Goal: Information Seeking & Learning: Learn about a topic

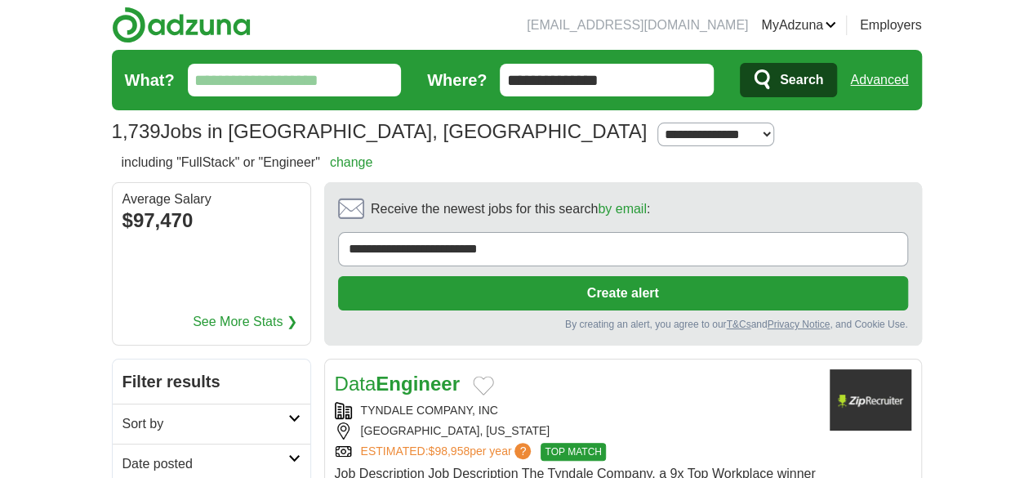
click at [233, 85] on input "What?" at bounding box center [295, 80] width 214 height 33
type input "****"
click at [740, 63] on button "Search" at bounding box center [788, 80] width 97 height 34
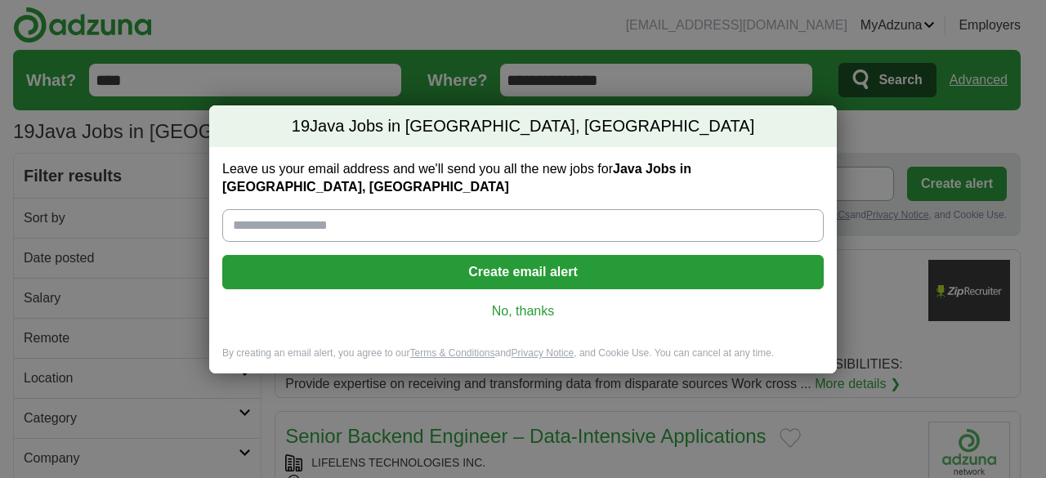
click at [665, 73] on div "19 Java Jobs in Doylestown, PA Leave us your email address and we'll send you a…" at bounding box center [523, 239] width 1046 height 478
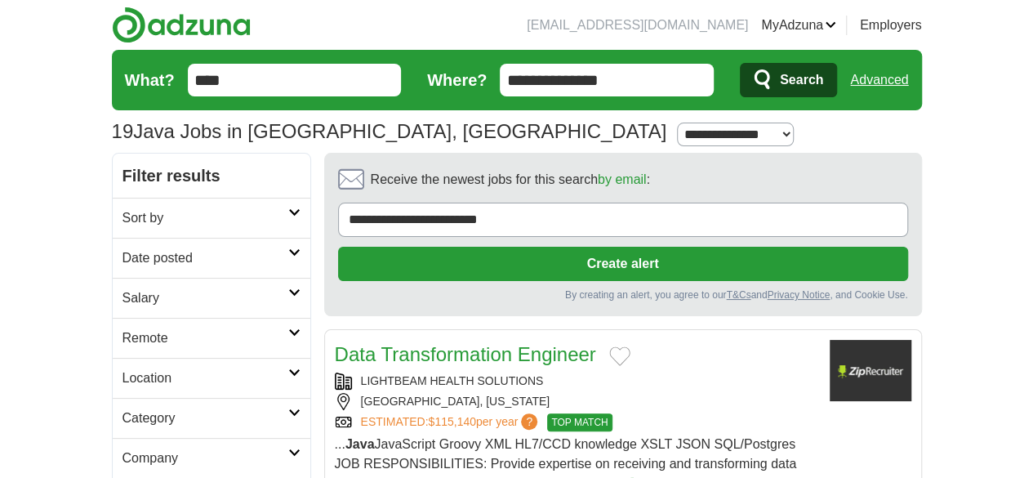
drag, startPoint x: 636, startPoint y: 81, endPoint x: 408, endPoint y: 78, distance: 227.9
click at [408, 78] on form "**********" at bounding box center [517, 80] width 810 height 60
click at [740, 63] on button "Search" at bounding box center [788, 80] width 97 height 34
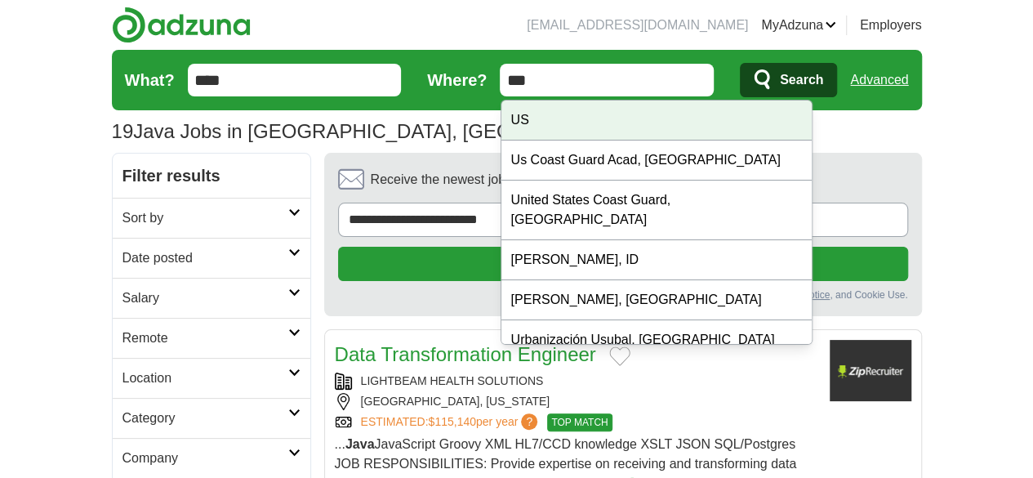
click at [516, 125] on div "US" at bounding box center [657, 120] width 310 height 40
type input "**"
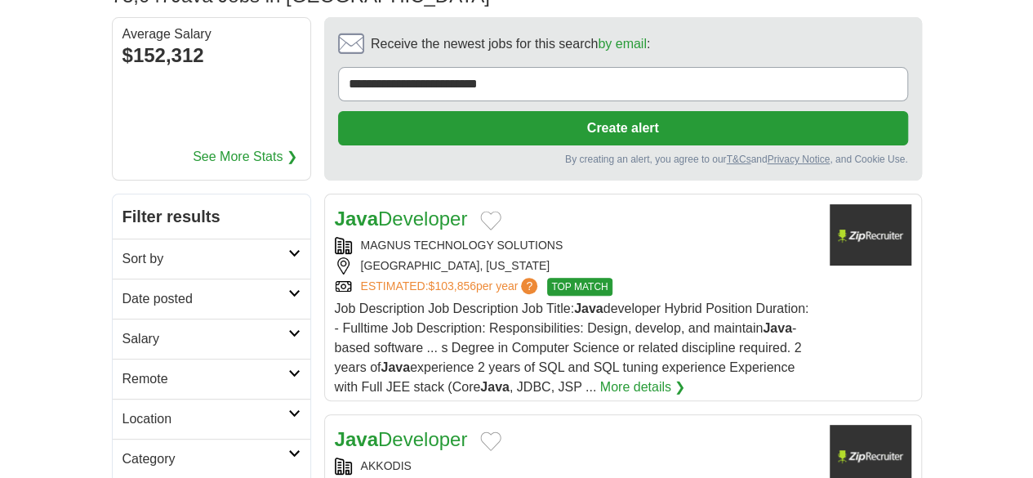
scroll to position [109, 0]
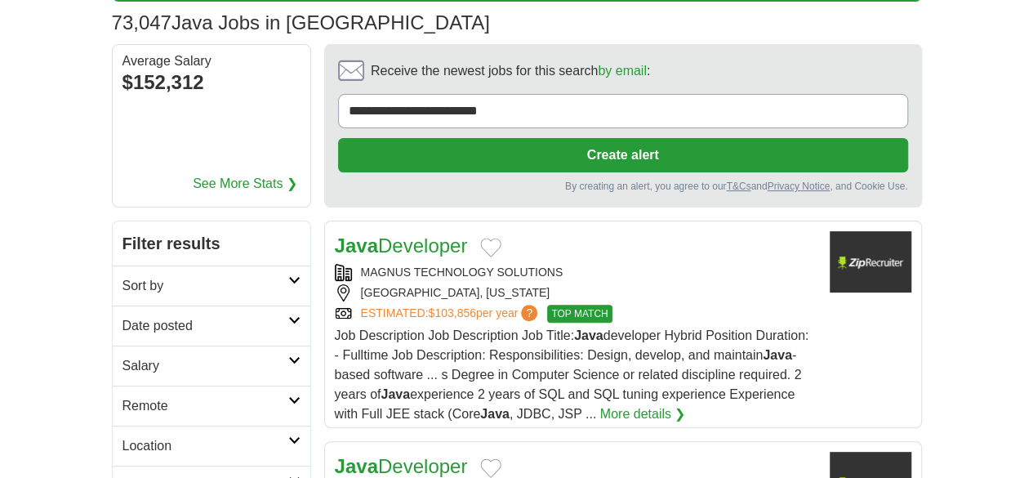
click at [660, 264] on div "MAGNUS TECHNOLOGY SOLUTIONS [GEOGRAPHIC_DATA], [US_STATE] ESTIMATED: $103,856 p…" at bounding box center [576, 293] width 482 height 59
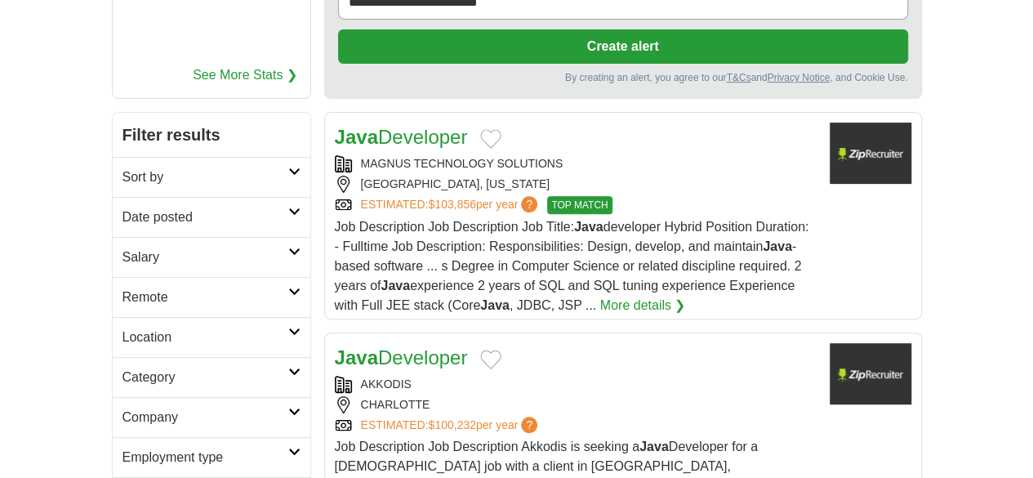
click at [686, 296] on link "More details ❯" at bounding box center [643, 306] width 86 height 20
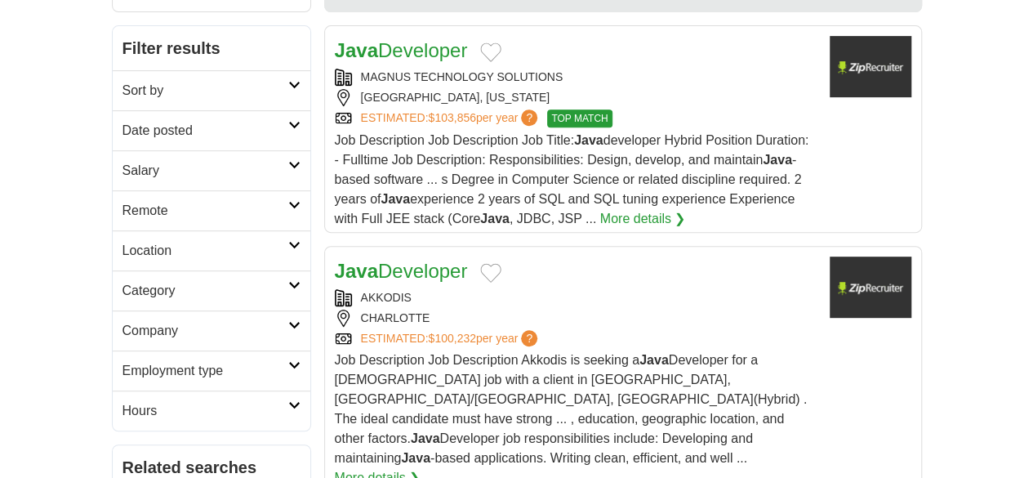
scroll to position [327, 0]
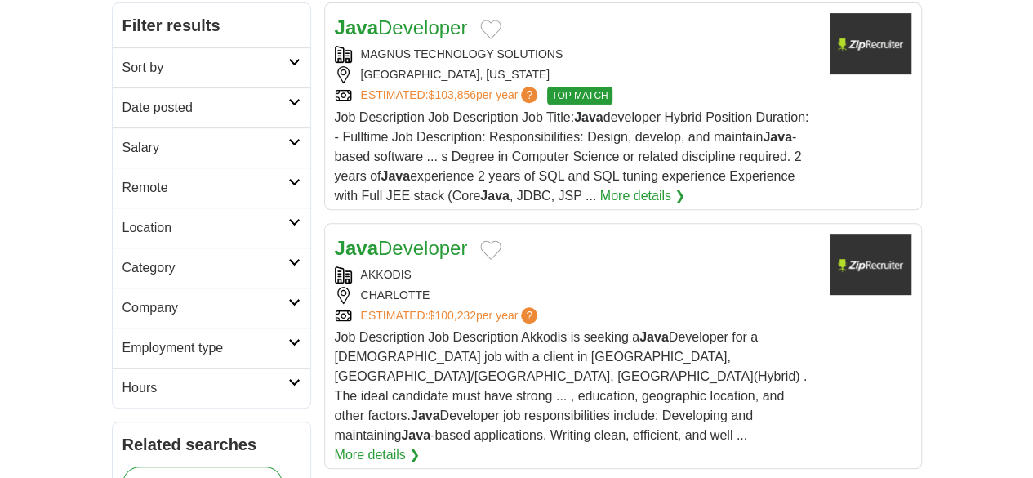
click at [421, 445] on link "More details ❯" at bounding box center [378, 455] width 86 height 20
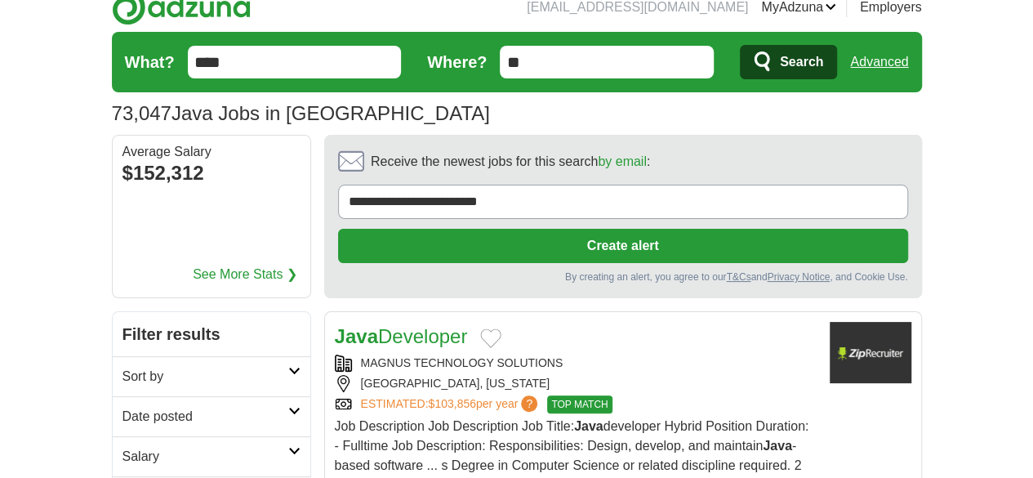
scroll to position [0, 0]
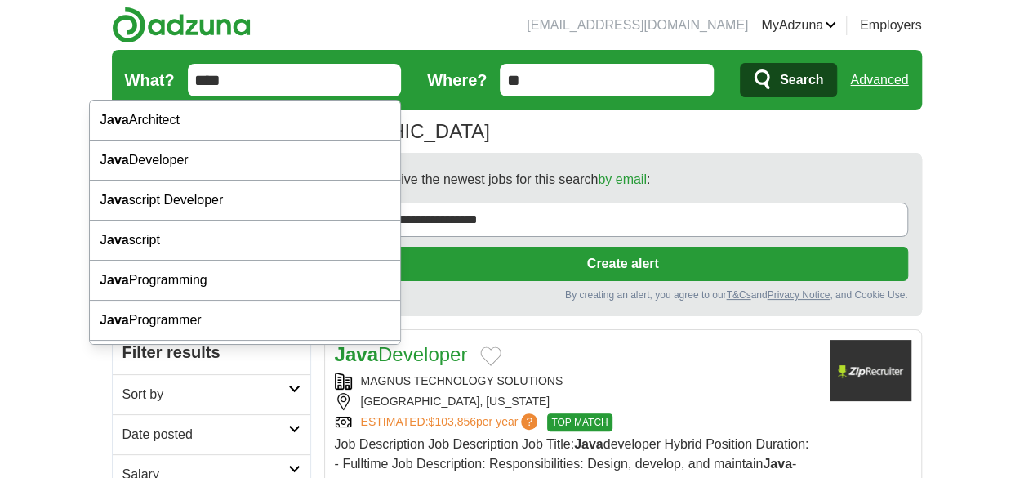
click at [188, 74] on input "****" at bounding box center [295, 80] width 214 height 33
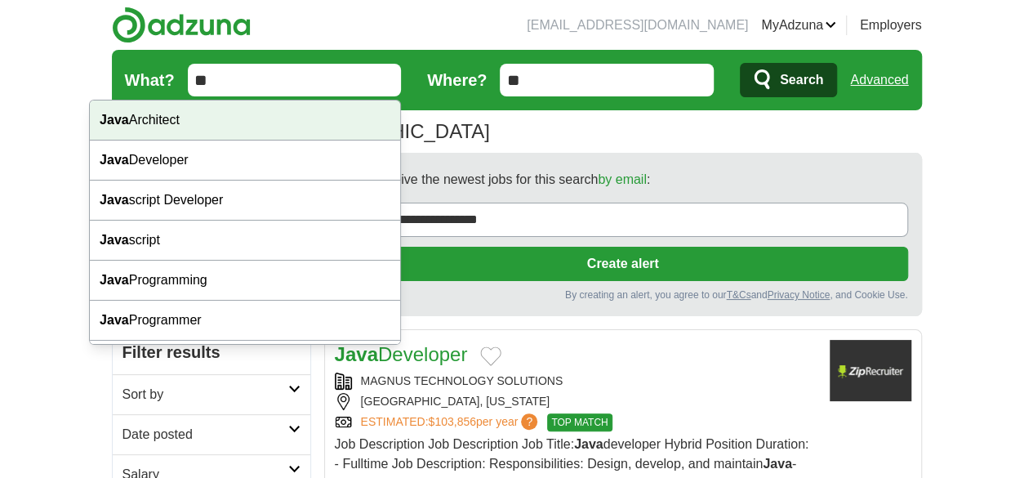
type input "*"
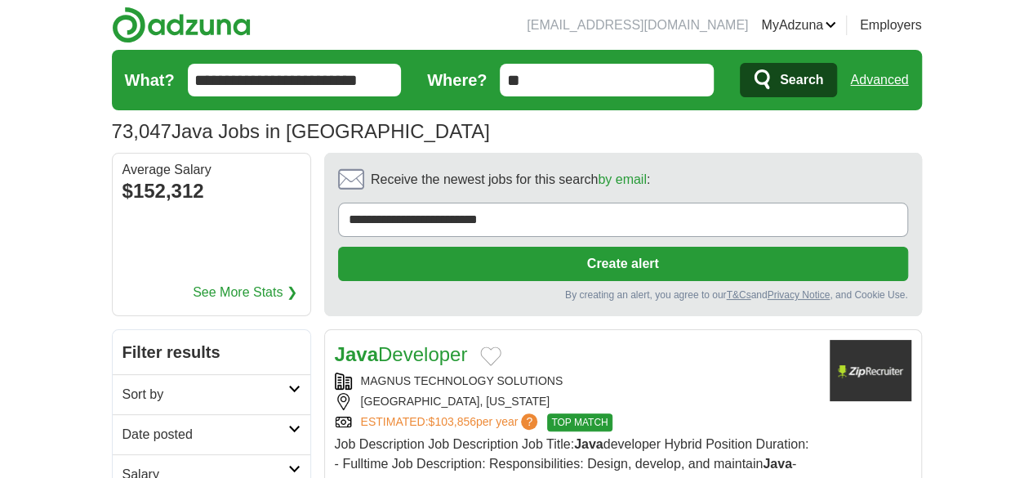
type input "**********"
click at [837, 83] on button "Search" at bounding box center [788, 80] width 97 height 34
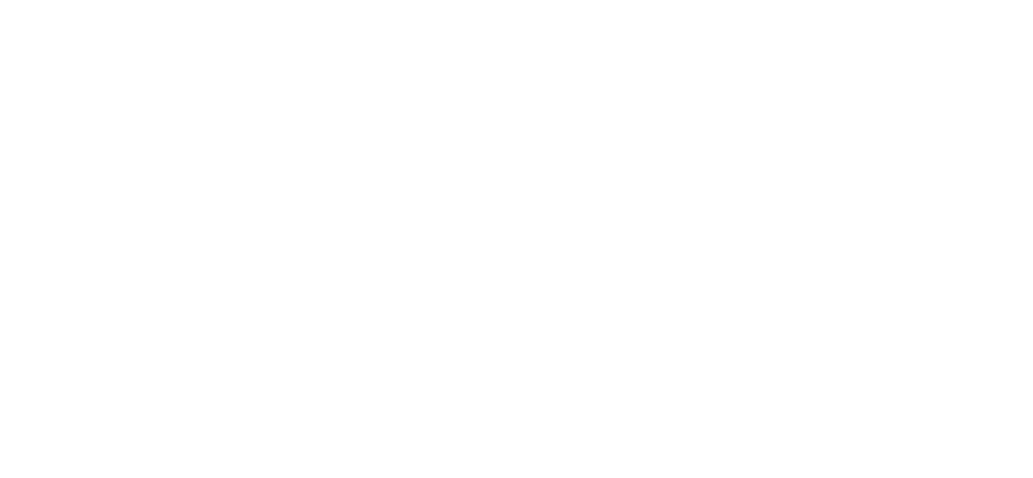
scroll to position [2936, 0]
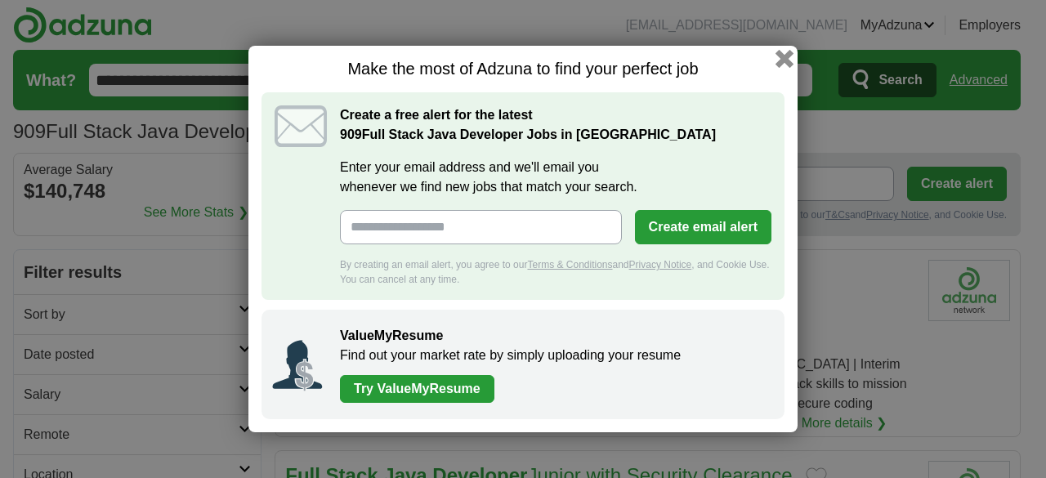
click at [780, 57] on button "button" at bounding box center [784, 59] width 18 height 18
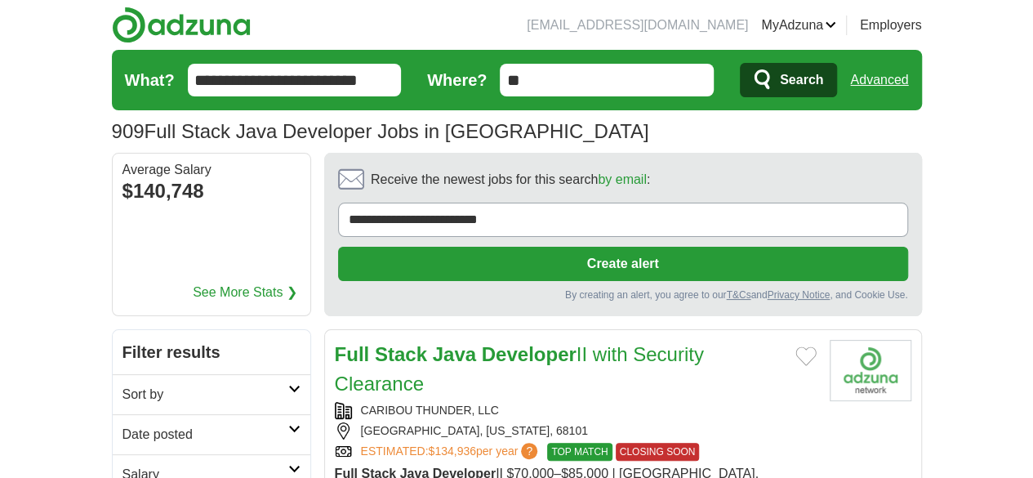
click at [288, 385] on icon at bounding box center [294, 389] width 12 height 8
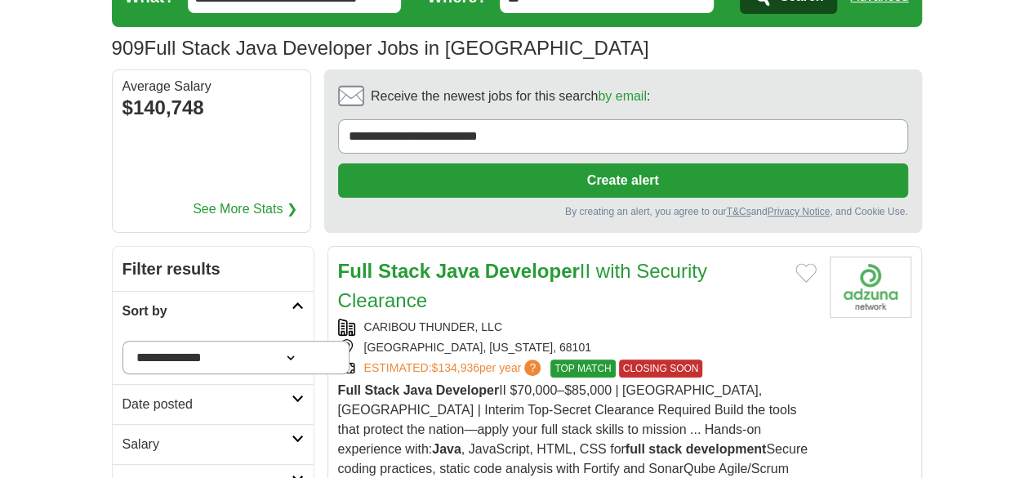
scroll to position [109, 0]
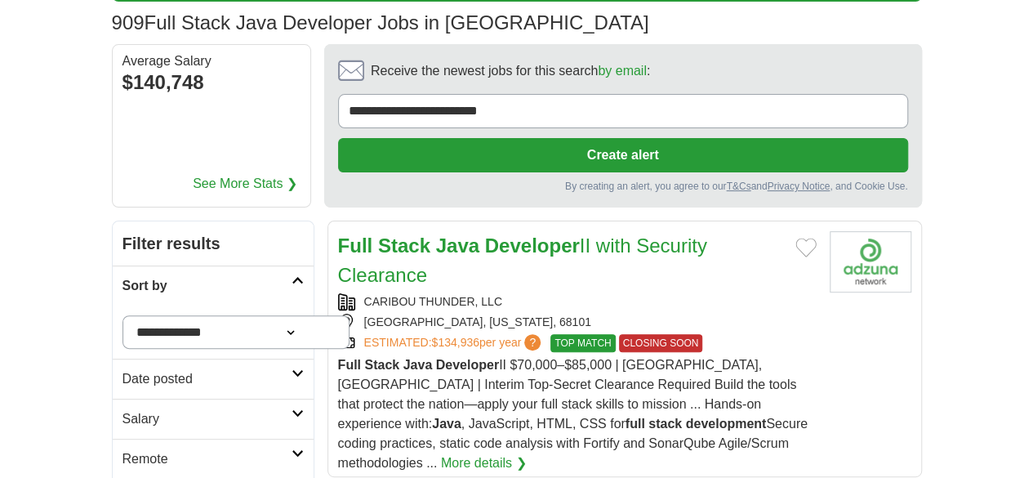
click at [247, 359] on link "Date posted" at bounding box center [213, 379] width 201 height 40
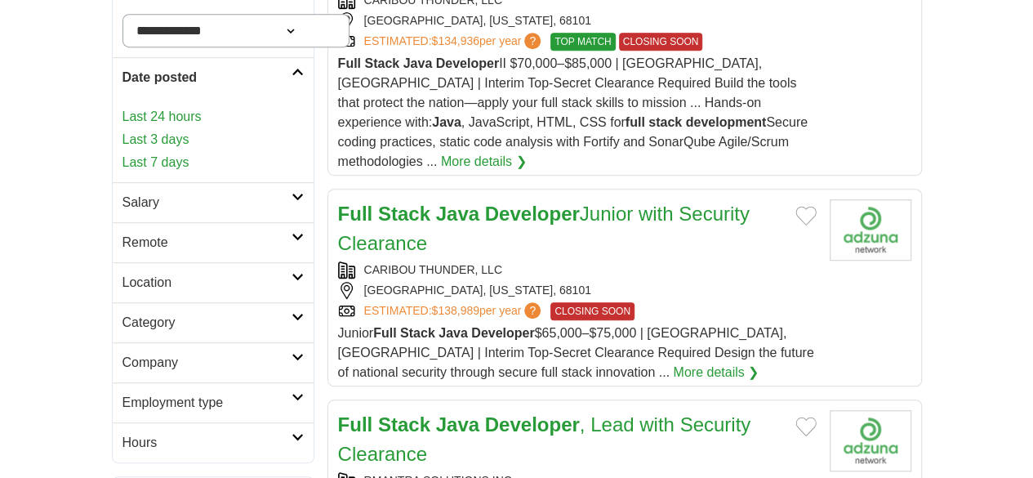
scroll to position [435, 0]
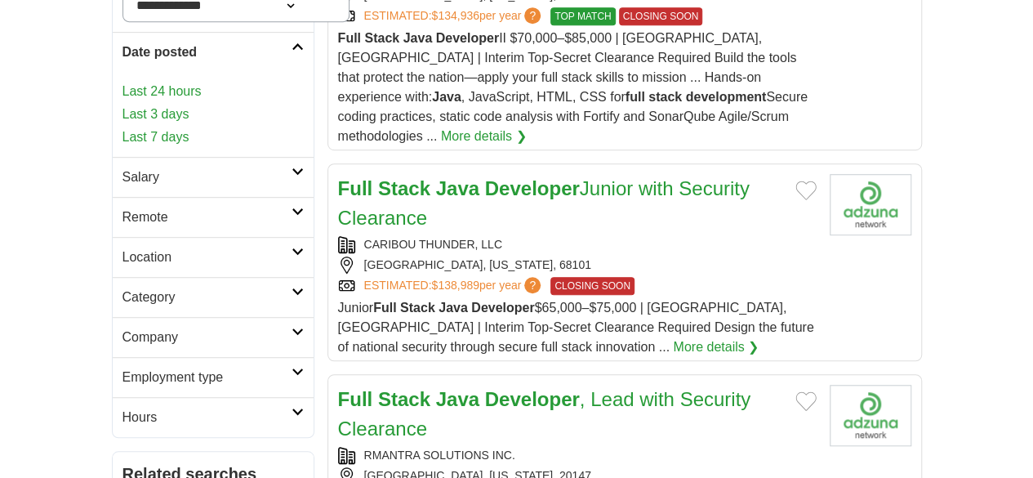
click at [292, 288] on icon at bounding box center [298, 292] width 12 height 8
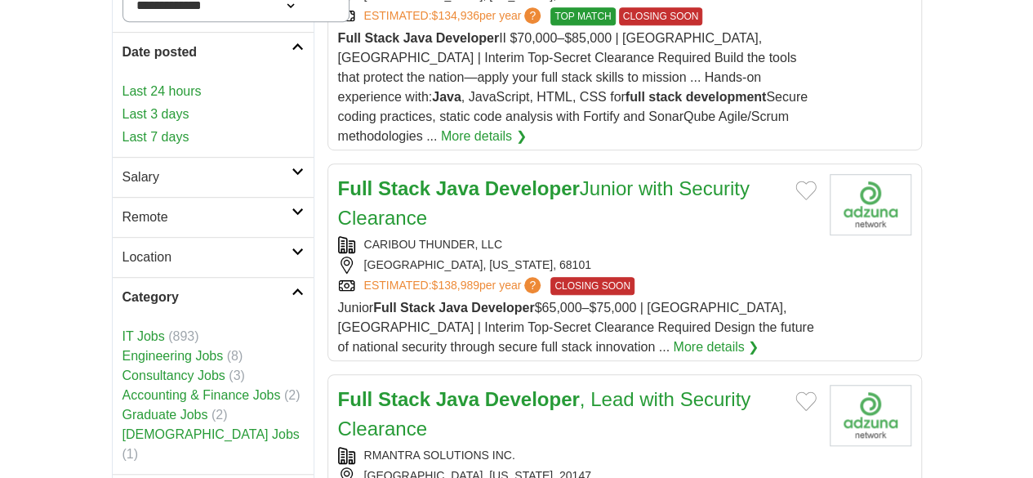
scroll to position [544, 0]
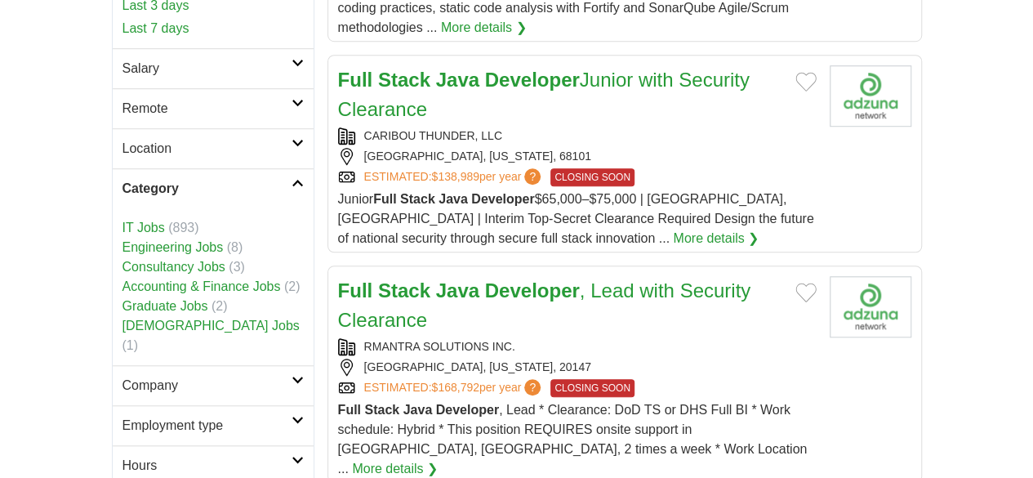
click at [250, 365] on link "Company" at bounding box center [213, 385] width 201 height 40
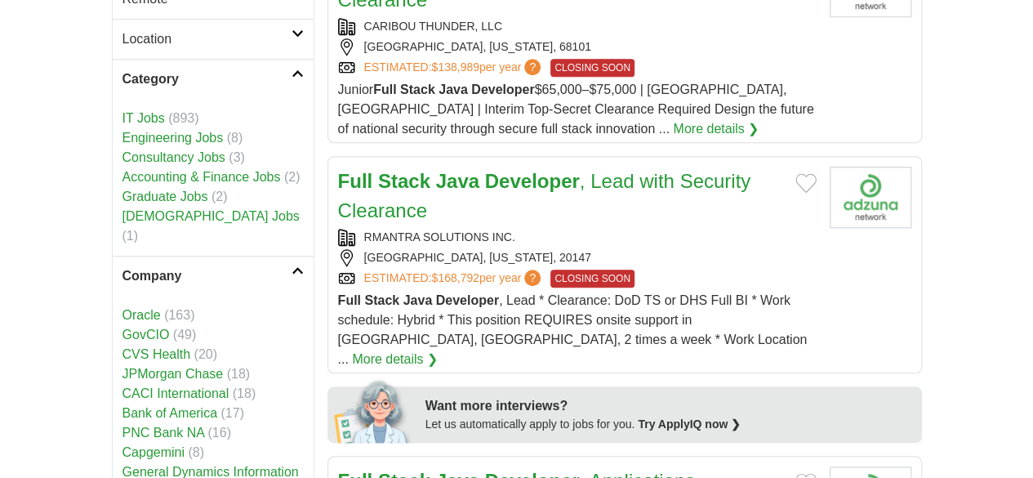
scroll to position [762, 0]
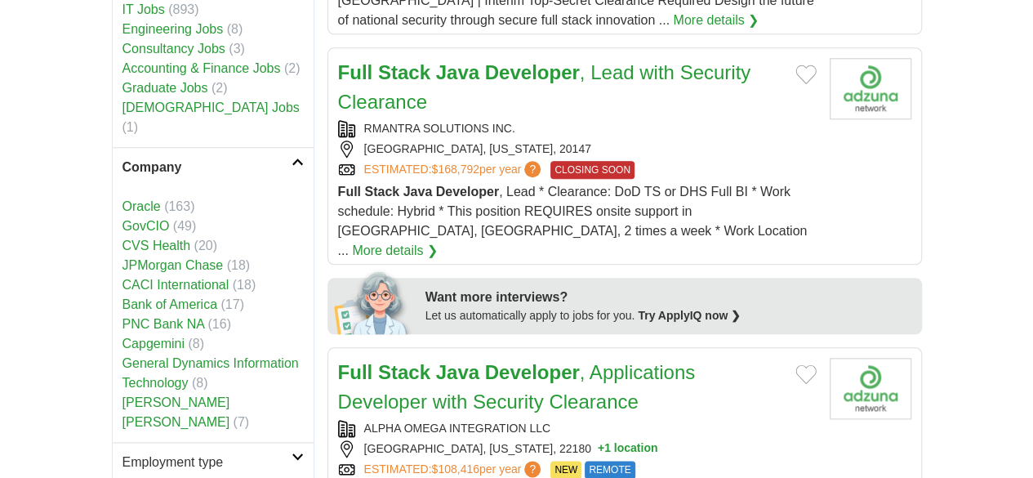
click at [258, 442] on link "Employment type" at bounding box center [213, 462] width 201 height 40
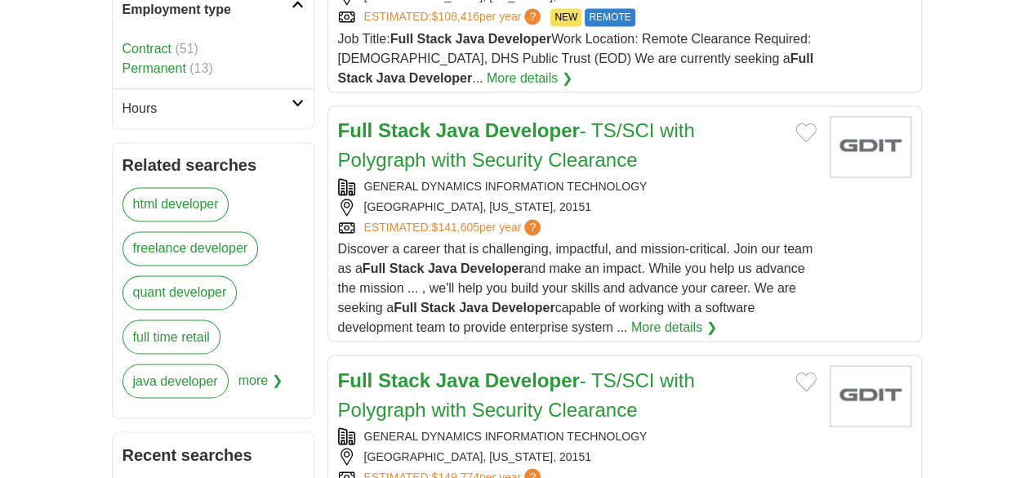
scroll to position [1416, 0]
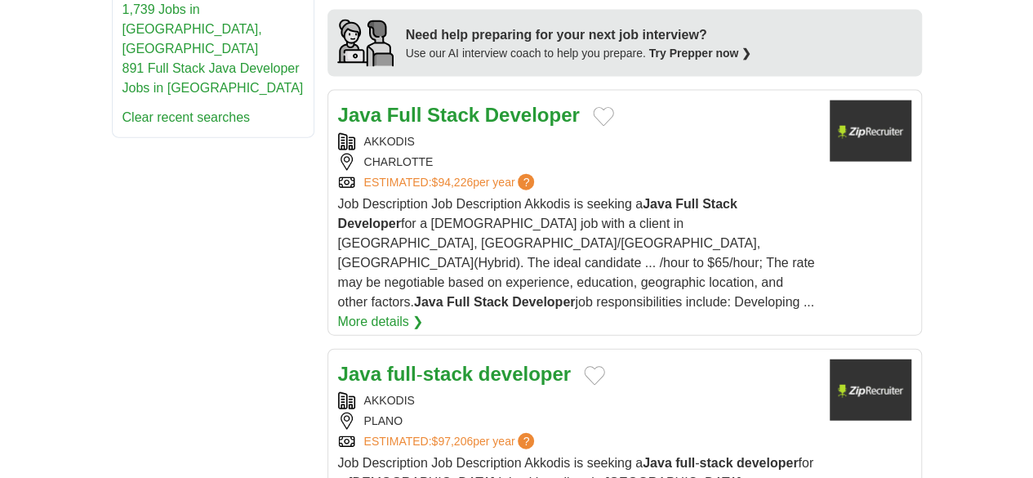
scroll to position [1851, 0]
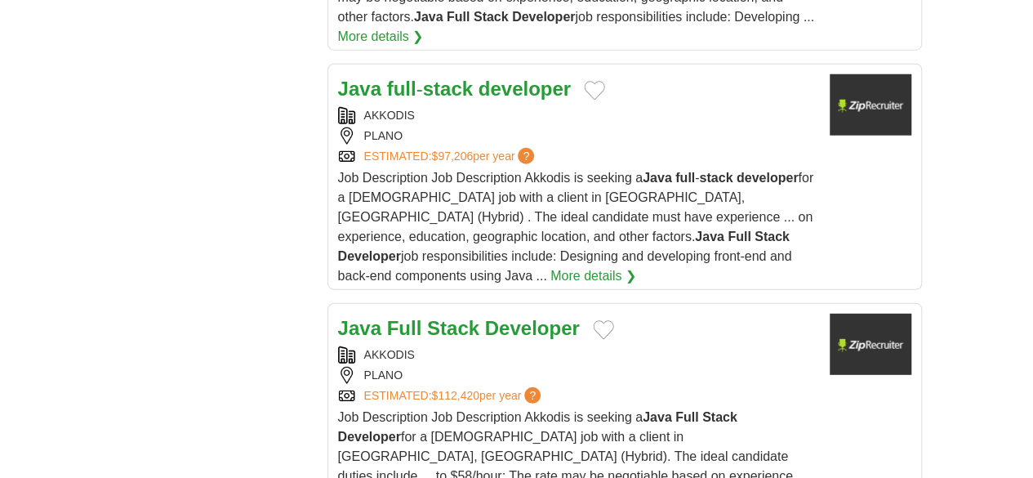
scroll to position [2178, 0]
